Goal: Task Accomplishment & Management: Use online tool/utility

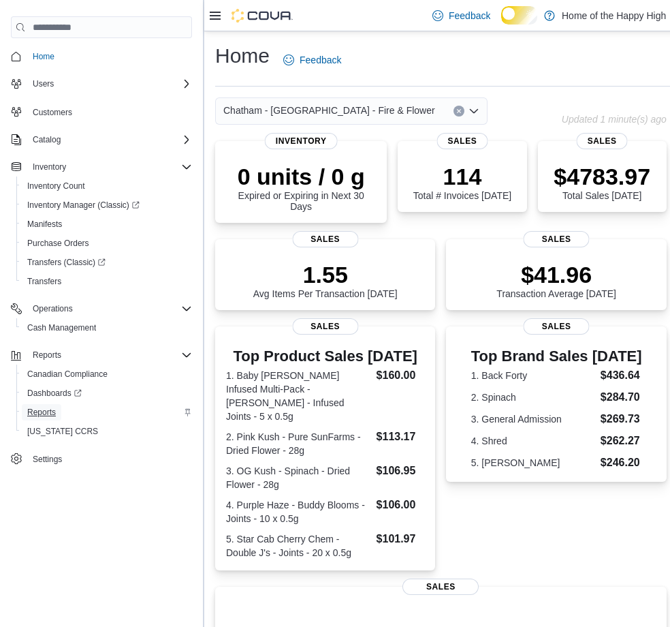
click at [51, 414] on span "Reports" at bounding box center [41, 412] width 29 height 11
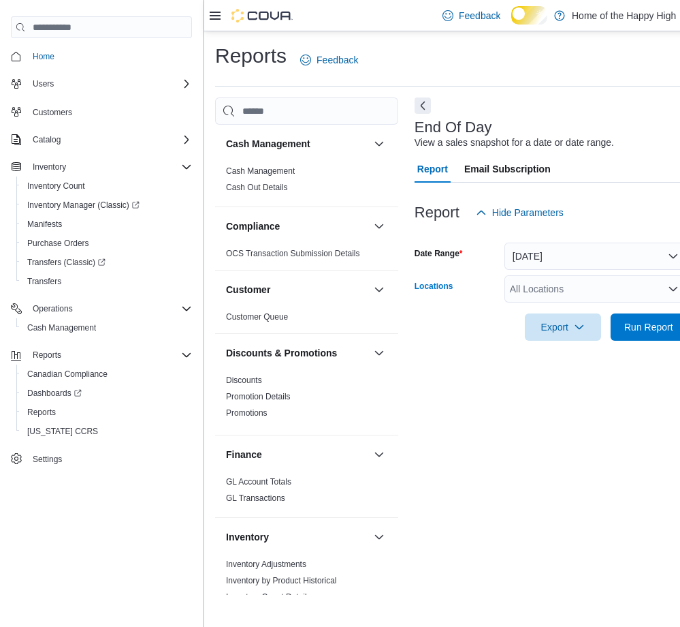
click at [559, 302] on div "All Locations" at bounding box center [596, 288] width 183 height 27
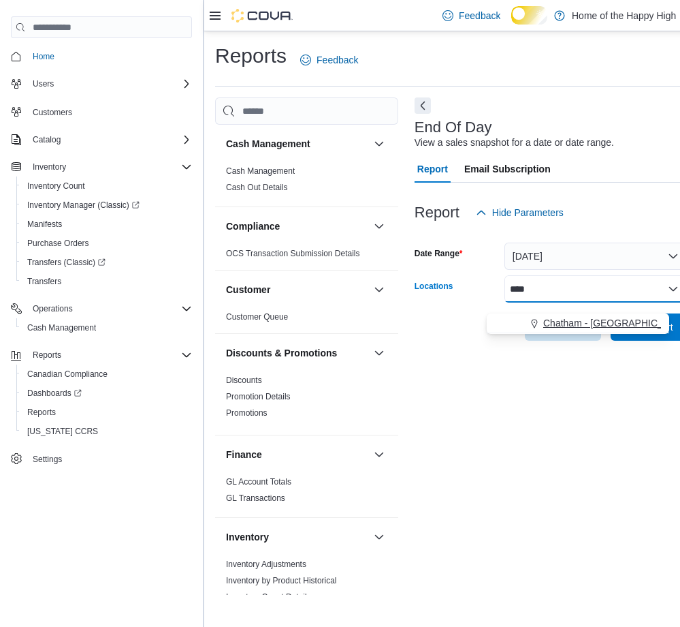
type input "****"
click at [542, 319] on span "Choose from the following options" at bounding box center [536, 323] width 14 height 14
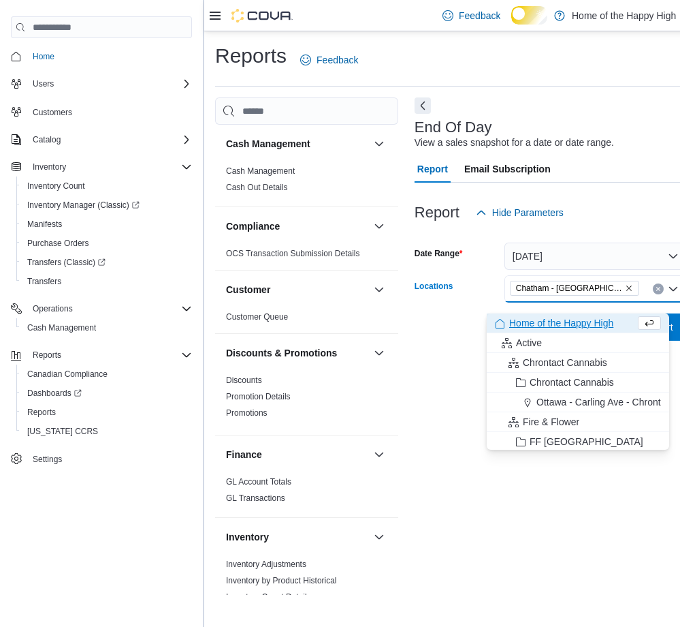
click at [583, 522] on div "End Of Day View a sales snapshot for a date or date range. Report Email Subscri…" at bounding box center [644, 345] width 459 height 497
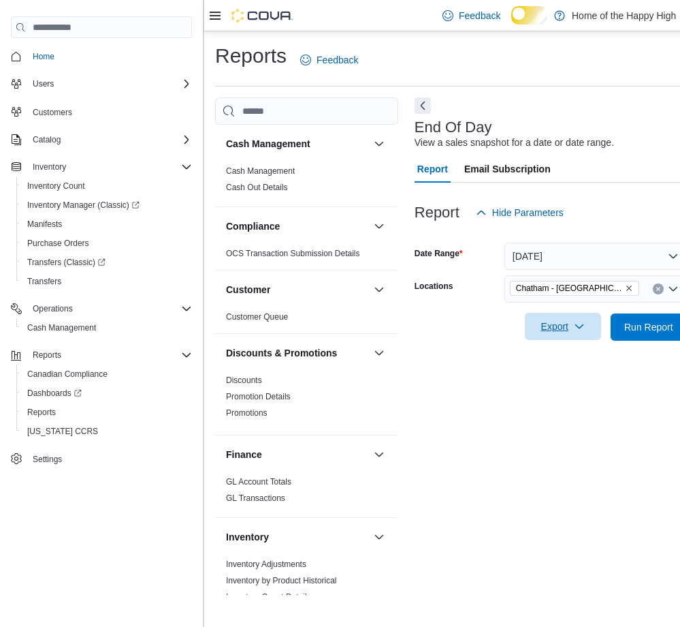
click at [574, 334] on span "Export" at bounding box center [563, 326] width 60 height 27
click at [580, 391] on span "Export to Pdf" at bounding box center [555, 392] width 61 height 11
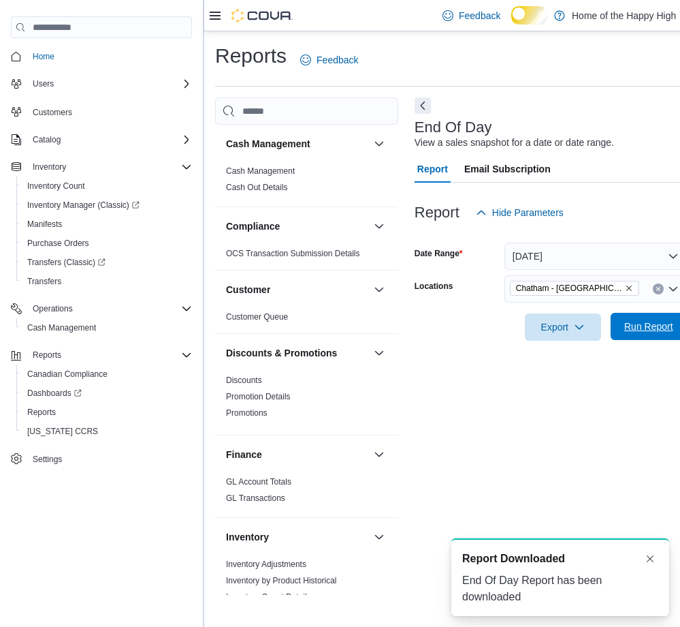
click at [643, 333] on span "Run Report" at bounding box center [649, 326] width 49 height 14
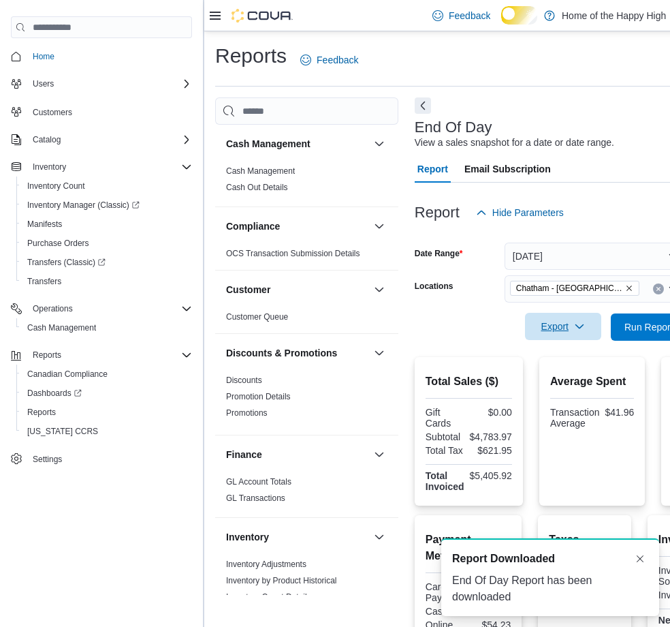
click at [595, 334] on button "Export" at bounding box center [563, 326] width 76 height 27
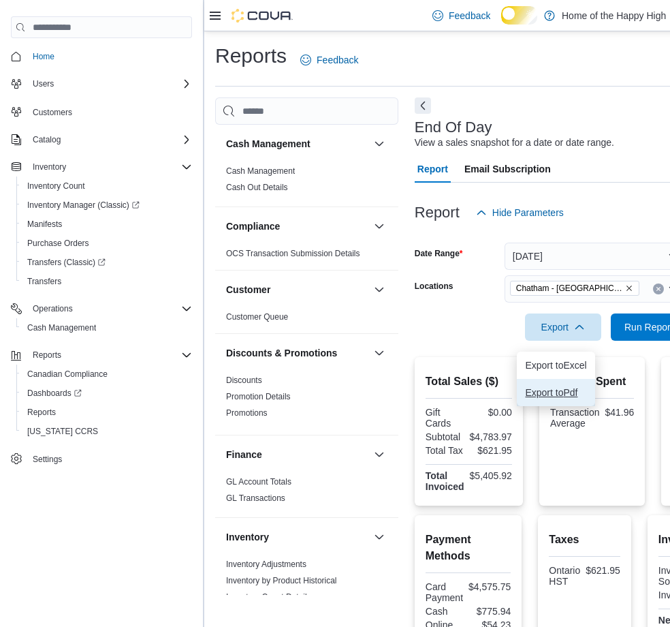
drag, startPoint x: 564, startPoint y: 399, endPoint x: 564, endPoint y: 388, distance: 10.9
click at [563, 398] on span "Export to Pdf" at bounding box center [555, 392] width 61 height 11
